Goal: Task Accomplishment & Management: Manage account settings

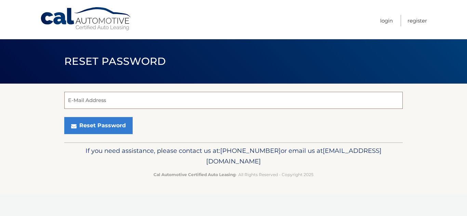
click at [119, 100] on input "E-Mail Address" at bounding box center [233, 100] width 338 height 17
type input "[EMAIL_ADDRESS][DOMAIN_NAME]"
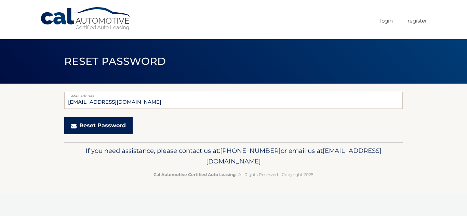
click at [97, 128] on button "Reset Password" at bounding box center [98, 125] width 68 height 17
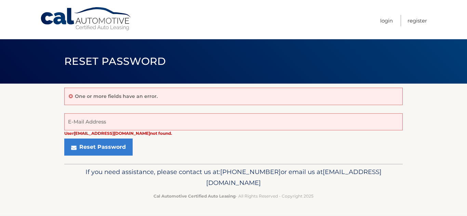
click at [93, 95] on p "One or more fields have an error." at bounding box center [116, 96] width 83 height 6
click at [111, 101] on div "One or more fields have an error." at bounding box center [233, 96] width 338 height 17
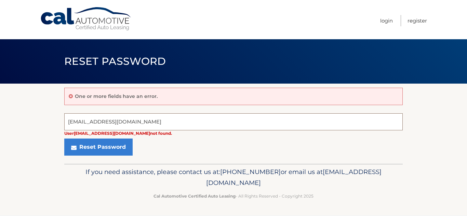
drag, startPoint x: 136, startPoint y: 124, endPoint x: 41, endPoint y: 112, distance: 95.7
click at [41, 112] on section "One or more fields have an error. shay0515@verizon.net User shay0515@verizon.ne…" at bounding box center [233, 124] width 467 height 80
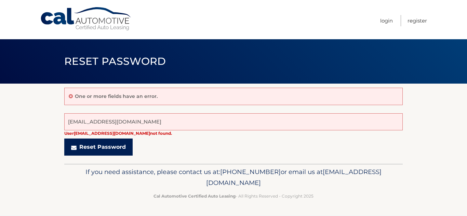
click at [95, 149] on button "Reset Password" at bounding box center [98, 147] width 68 height 17
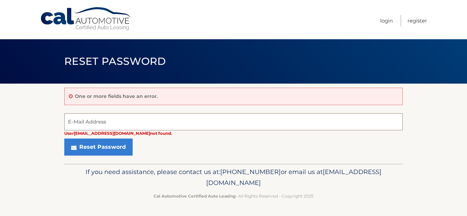
click at [102, 127] on input "E-Mail Address" at bounding box center [233, 121] width 338 height 17
type input "s"
type input "huntershay515@gmail.com"
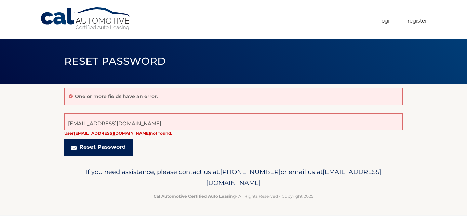
click at [96, 148] on button "Reset Password" at bounding box center [98, 147] width 68 height 17
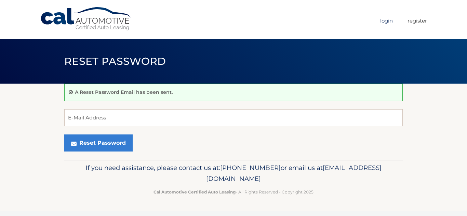
click at [386, 20] on link "Login" at bounding box center [386, 20] width 13 height 11
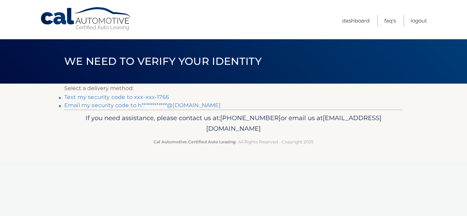
click at [152, 96] on link "Text my security code to xxx-xxx-1766" at bounding box center [116, 97] width 105 height 6
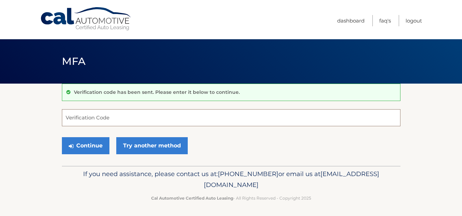
click at [125, 116] on input "Verification Code" at bounding box center [231, 117] width 338 height 17
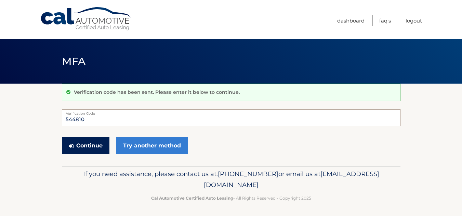
type input "544810"
click at [86, 145] on button "Continue" at bounding box center [86, 145] width 48 height 17
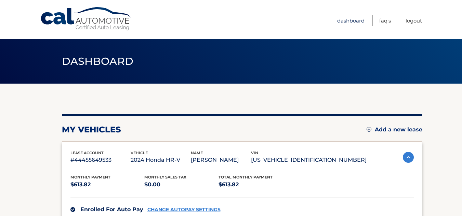
click at [346, 22] on link "Dashboard" at bounding box center [350, 20] width 27 height 11
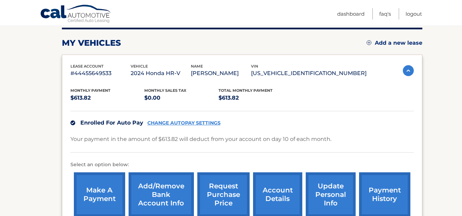
scroll to position [137, 0]
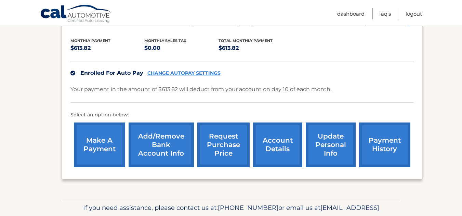
click at [275, 146] on link "account details" at bounding box center [277, 145] width 49 height 45
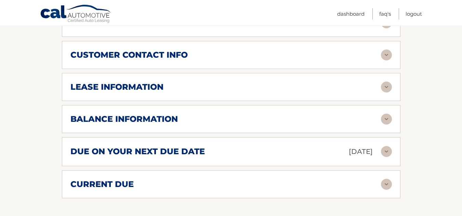
scroll to position [308, 0]
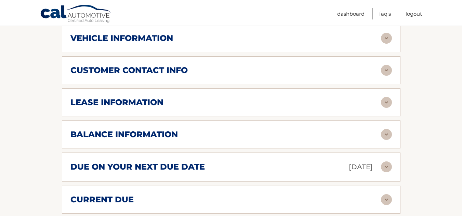
click at [388, 39] on img at bounding box center [386, 38] width 11 height 11
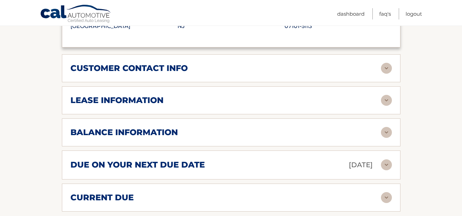
scroll to position [478, 0]
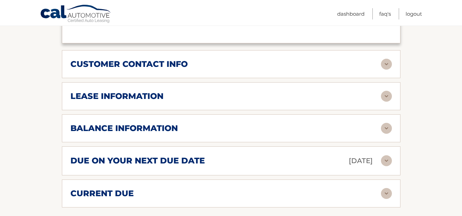
click at [386, 96] on img at bounding box center [386, 96] width 11 height 11
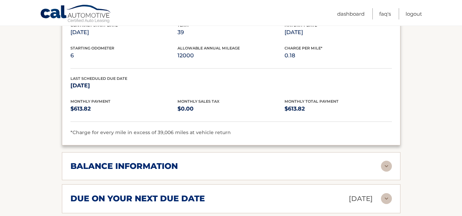
scroll to position [581, 0]
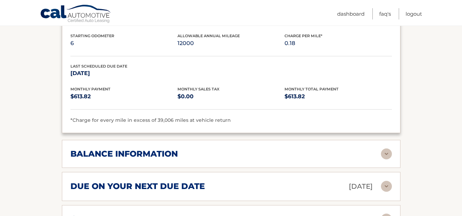
click at [389, 153] on img at bounding box center [386, 154] width 11 height 11
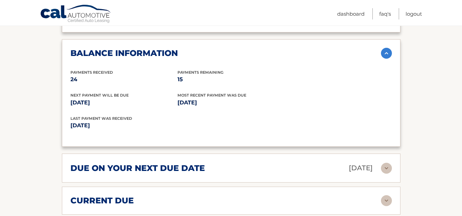
scroll to position [683, 0]
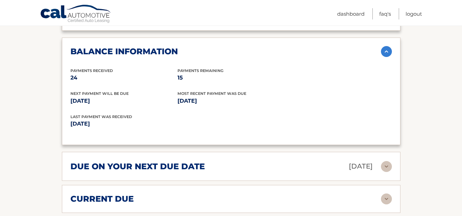
click at [383, 167] on img at bounding box center [386, 166] width 11 height 11
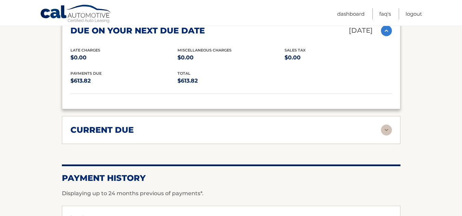
scroll to position [820, 0]
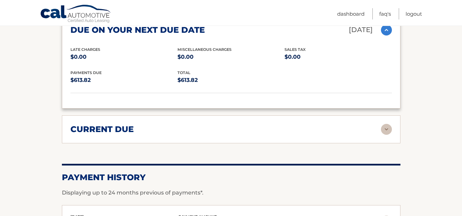
click at [385, 128] on img at bounding box center [386, 129] width 11 height 11
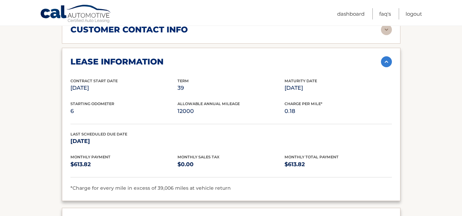
scroll to position [513, 0]
click at [413, 13] on link "Logout" at bounding box center [413, 13] width 16 height 11
